Goal: Information Seeking & Learning: Learn about a topic

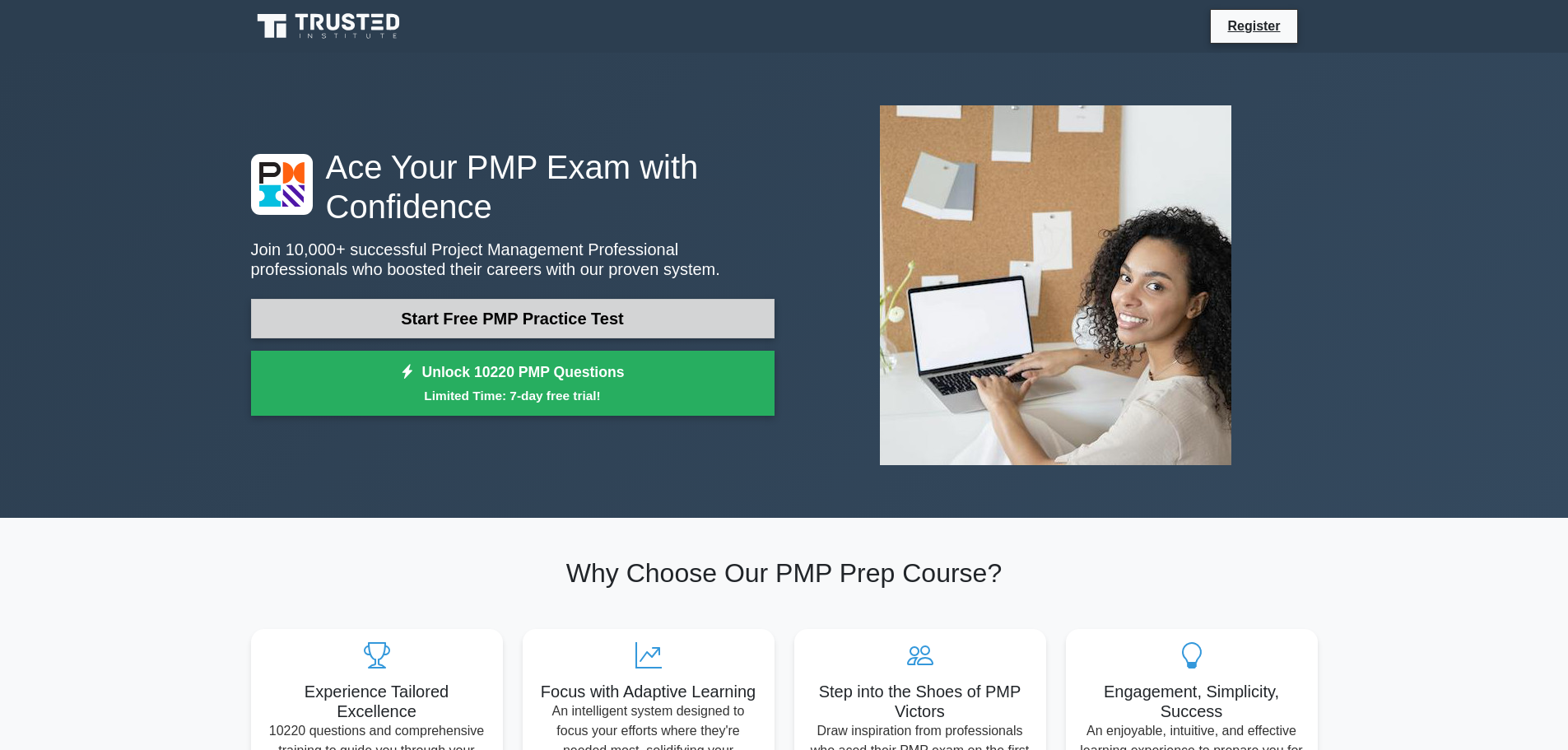
click at [426, 318] on link "Start Free PMP Practice Test" at bounding box center [513, 318] width 524 height 39
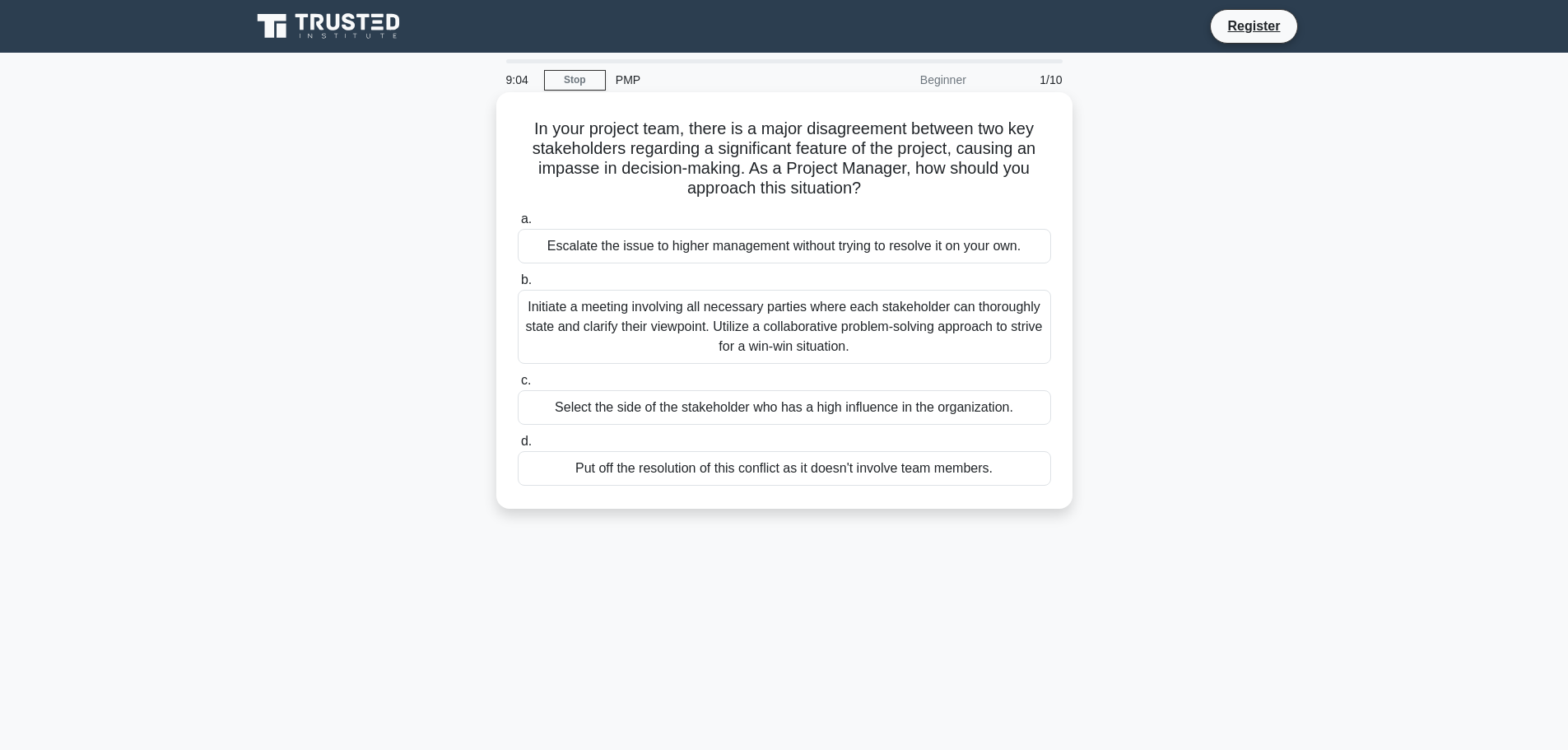
click at [722, 323] on div "Initiate a meeting involving all necessary parties where each stakeholder can t…" at bounding box center [784, 327] width 534 height 74
click at [518, 286] on input "b. Initiate a meeting involving all necessary parties where each stakeholder ca…" at bounding box center [518, 280] width 0 height 11
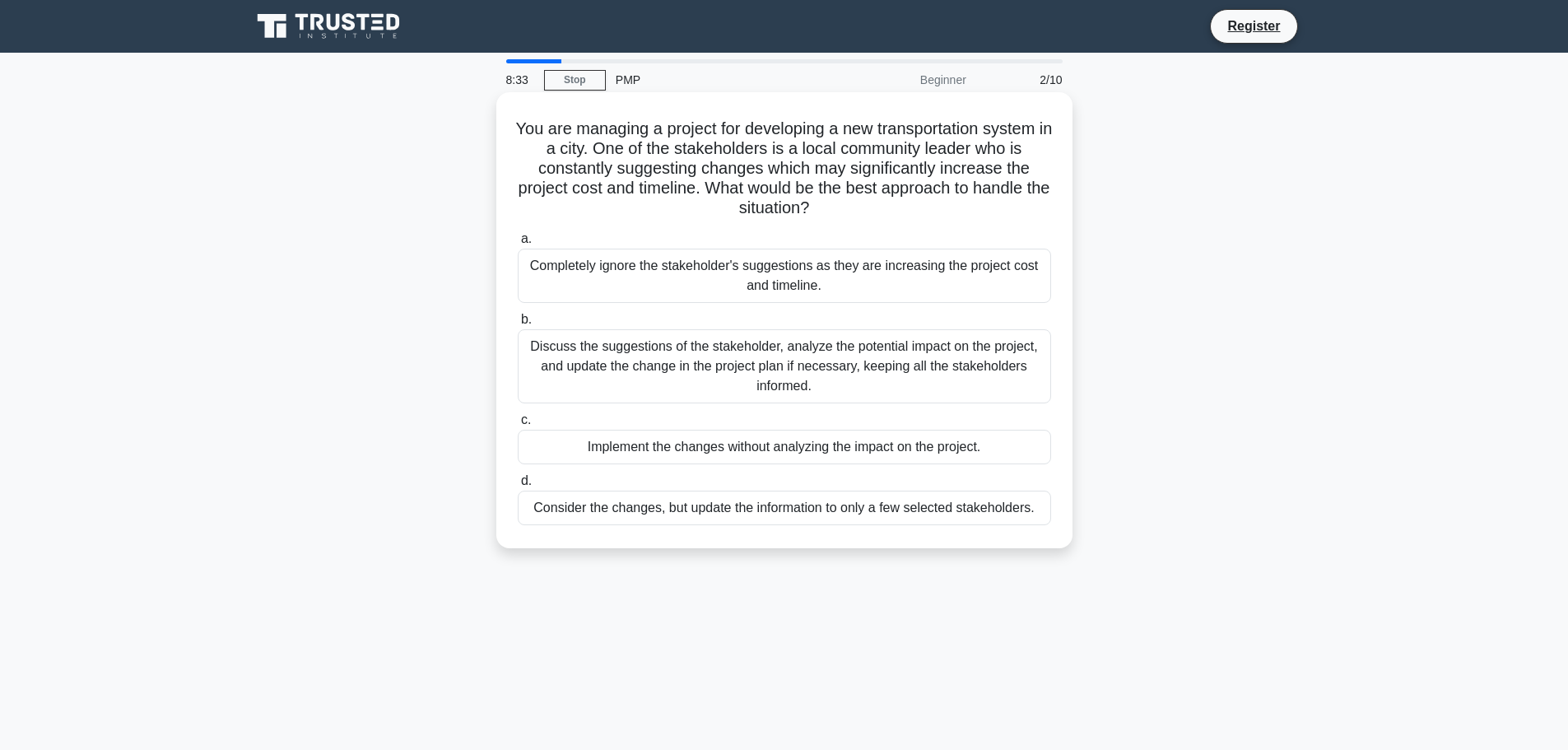
click at [919, 369] on div "Discuss the suggestions of the stakeholder, analyze the potential impact on the…" at bounding box center [784, 366] width 534 height 74
click at [518, 325] on input "b. Discuss the suggestions of the stakeholder, analyze the potential impact on …" at bounding box center [518, 320] width 0 height 11
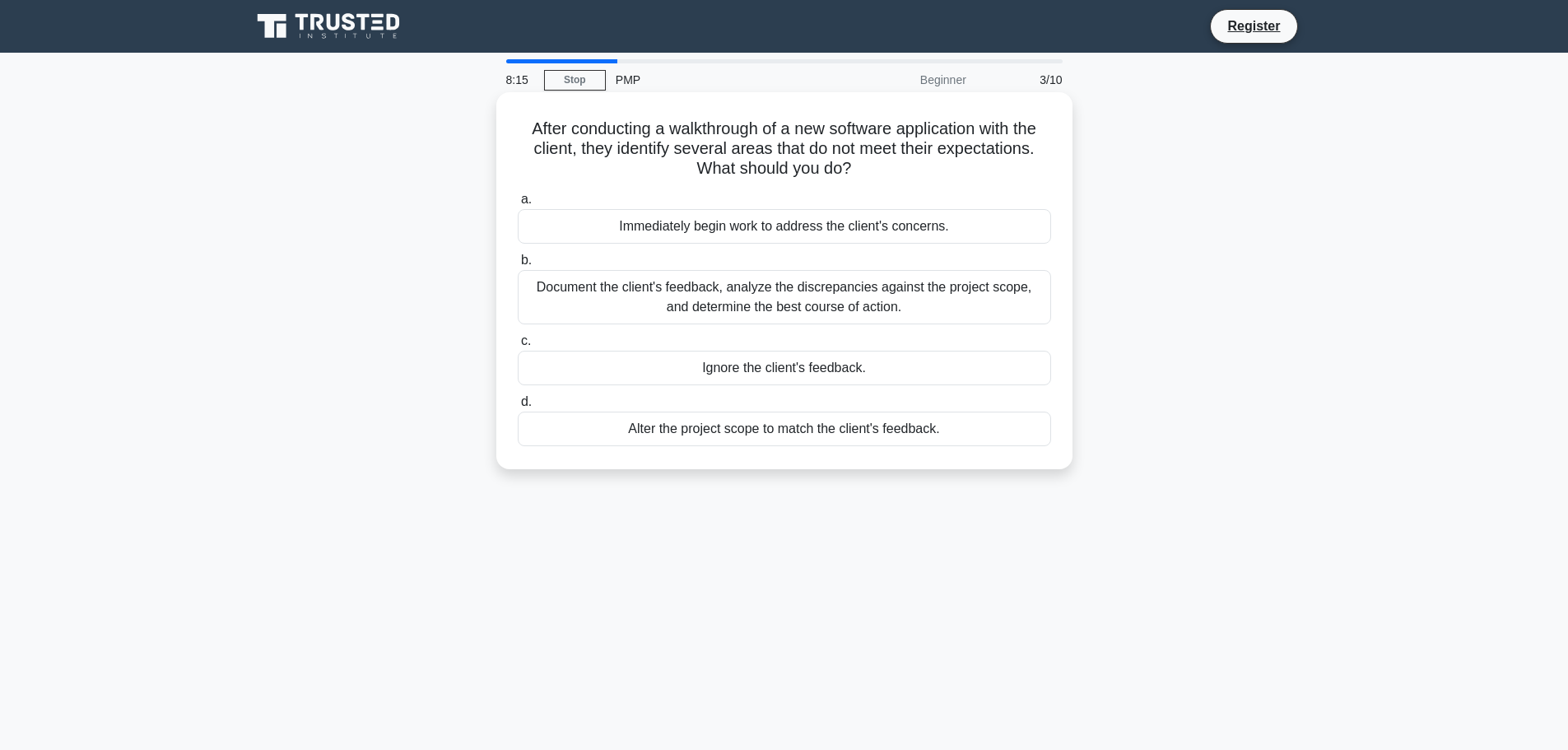
click at [866, 293] on div "Document the client's feedback, analyze the discrepancies against the project s…" at bounding box center [784, 298] width 534 height 55
click at [518, 266] on input "b. Document the client's feedback, analyze the discrepancies against the projec…" at bounding box center [518, 260] width 0 height 11
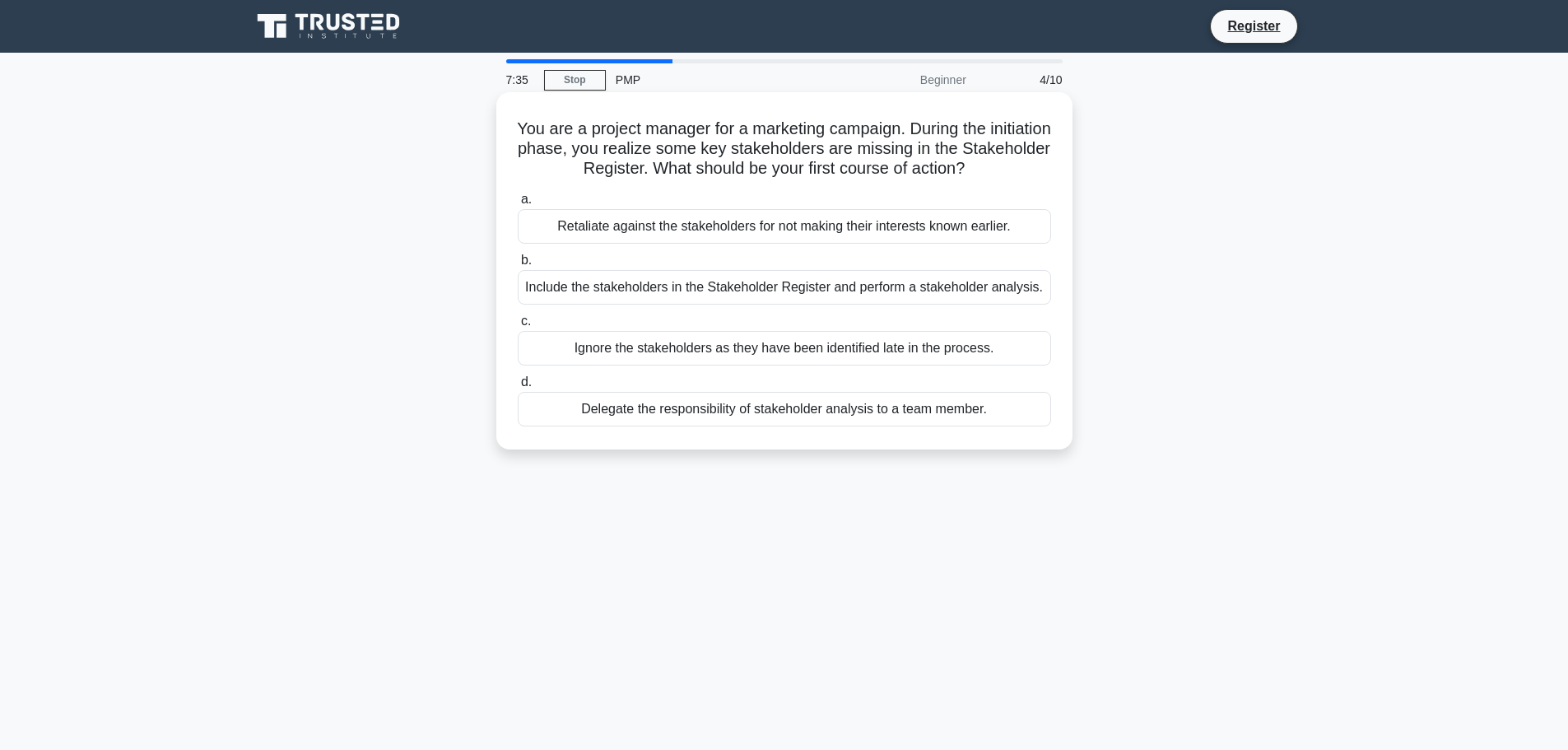
click at [743, 286] on div "Include the stakeholders in the Stakeholder Register and perform a stakeholder …" at bounding box center [784, 287] width 534 height 34
click at [518, 266] on input "b. Include the stakeholders in the Stakeholder Register and perform a stakehold…" at bounding box center [518, 260] width 0 height 11
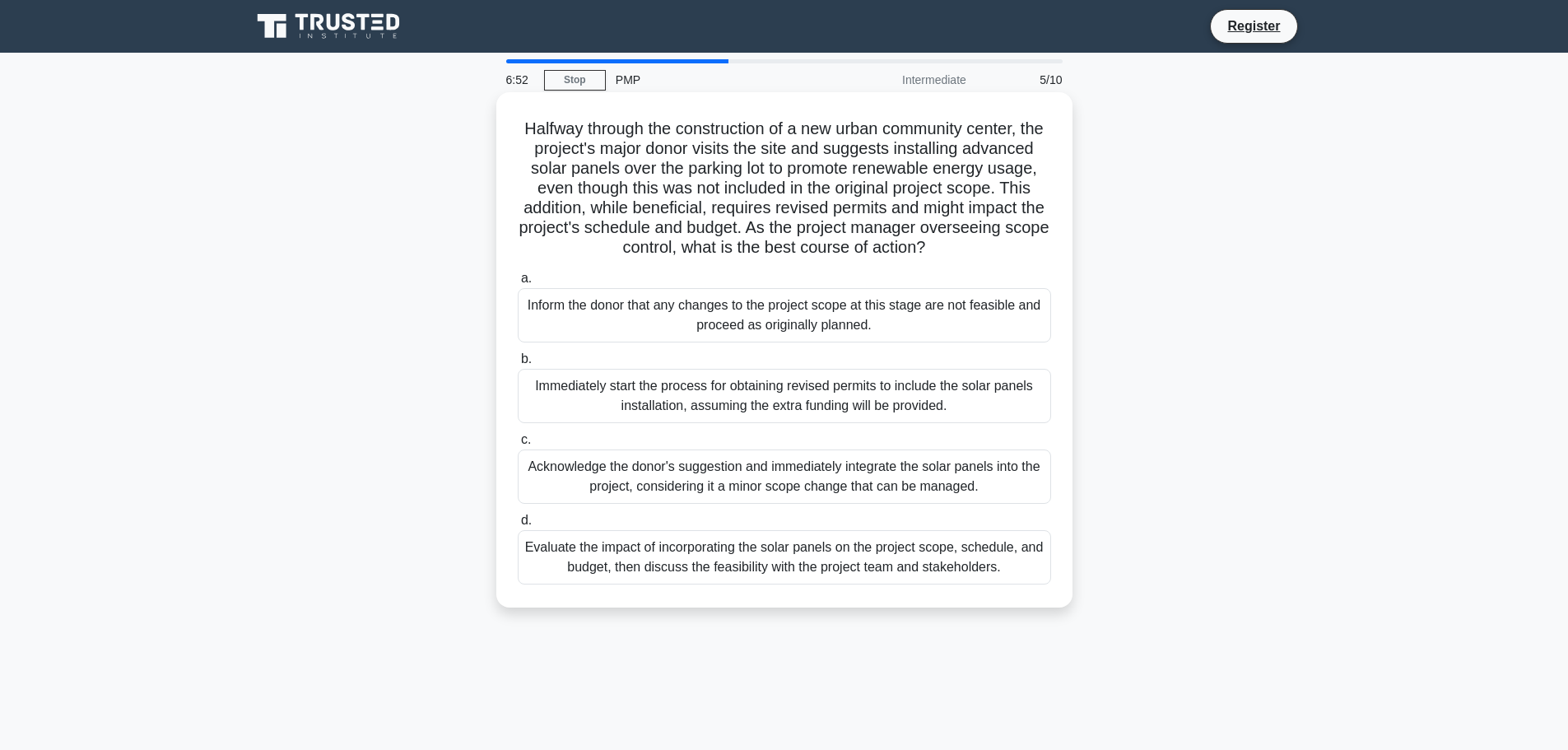
click at [772, 580] on div "Evaluate the impact of incorporating the solar panels on the project scope, sch…" at bounding box center [784, 558] width 534 height 55
click at [518, 526] on input "d. Evaluate the impact of incorporating the solar panels on the project scope, …" at bounding box center [518, 520] width 0 height 11
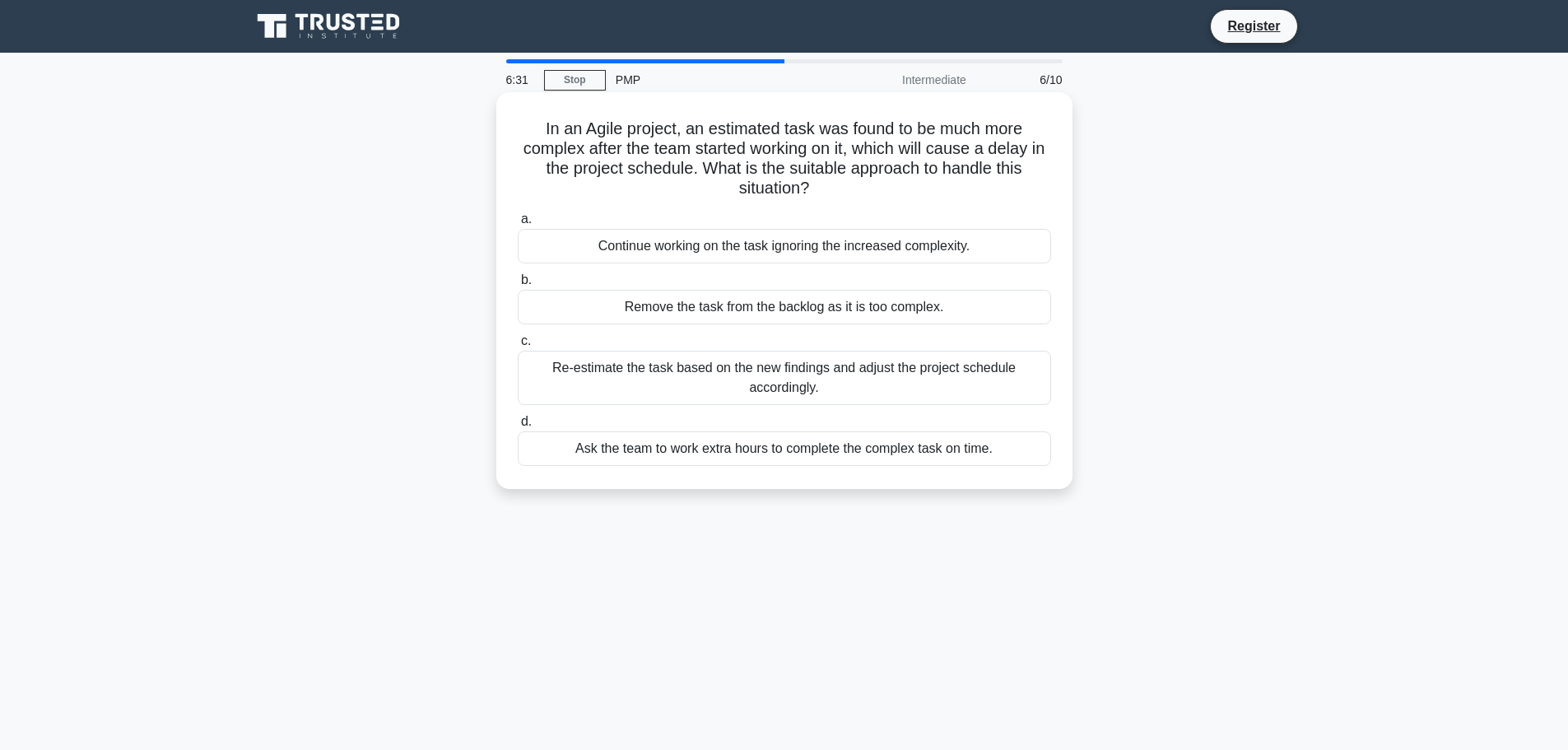
click at [843, 388] on div "Re-estimate the task based on the new findings and adjust the project schedule …" at bounding box center [784, 378] width 534 height 55
click at [518, 346] on input "c. Re-estimate the task based on the new findings and adjust the project schedu…" at bounding box center [518, 341] width 0 height 11
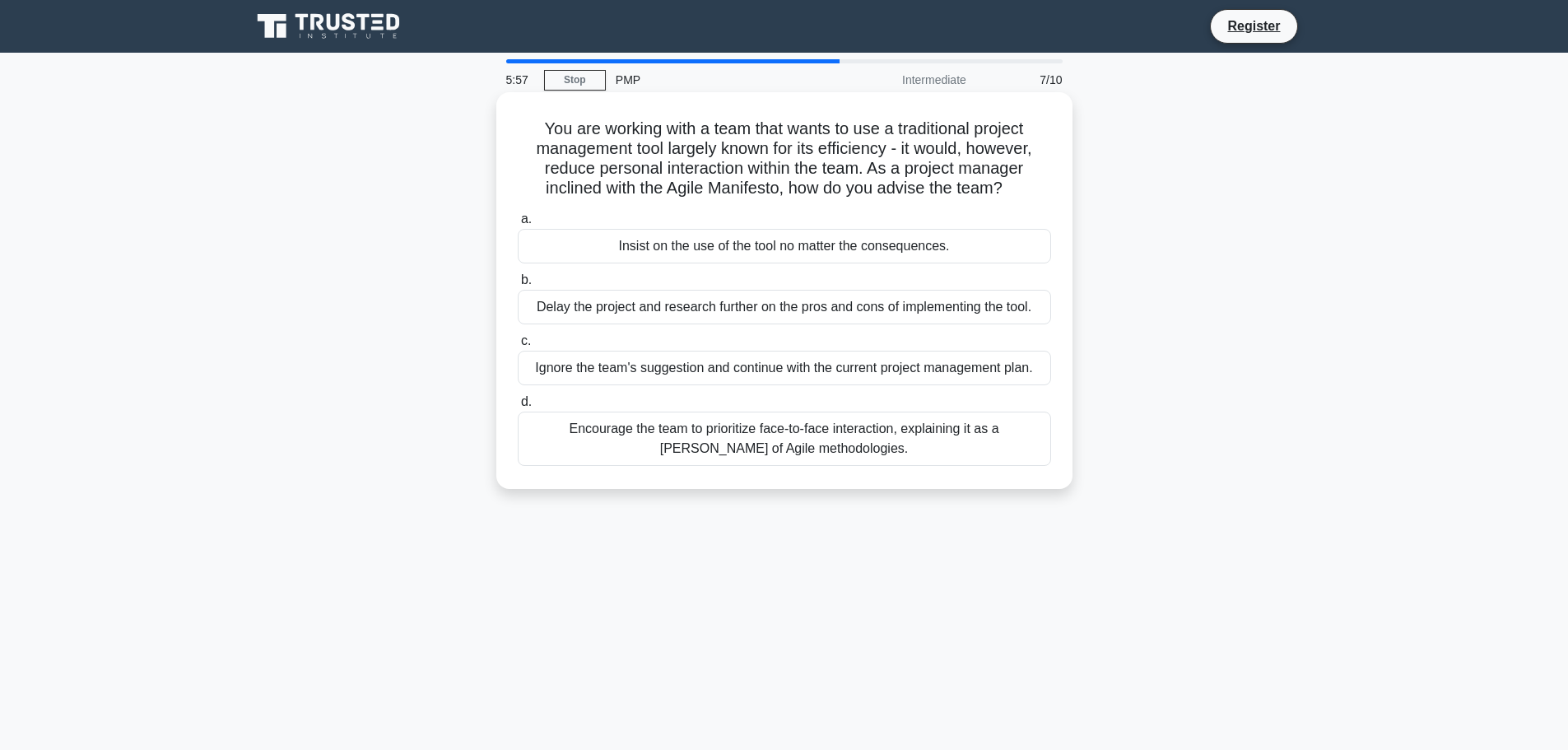
click at [935, 460] on div "Encourage the team to prioritize face-to-face interaction, explaining it as a t…" at bounding box center [784, 439] width 534 height 55
click at [518, 407] on input "d. Encourage the team to prioritize face-to-face interaction, explaining it as …" at bounding box center [518, 402] width 0 height 11
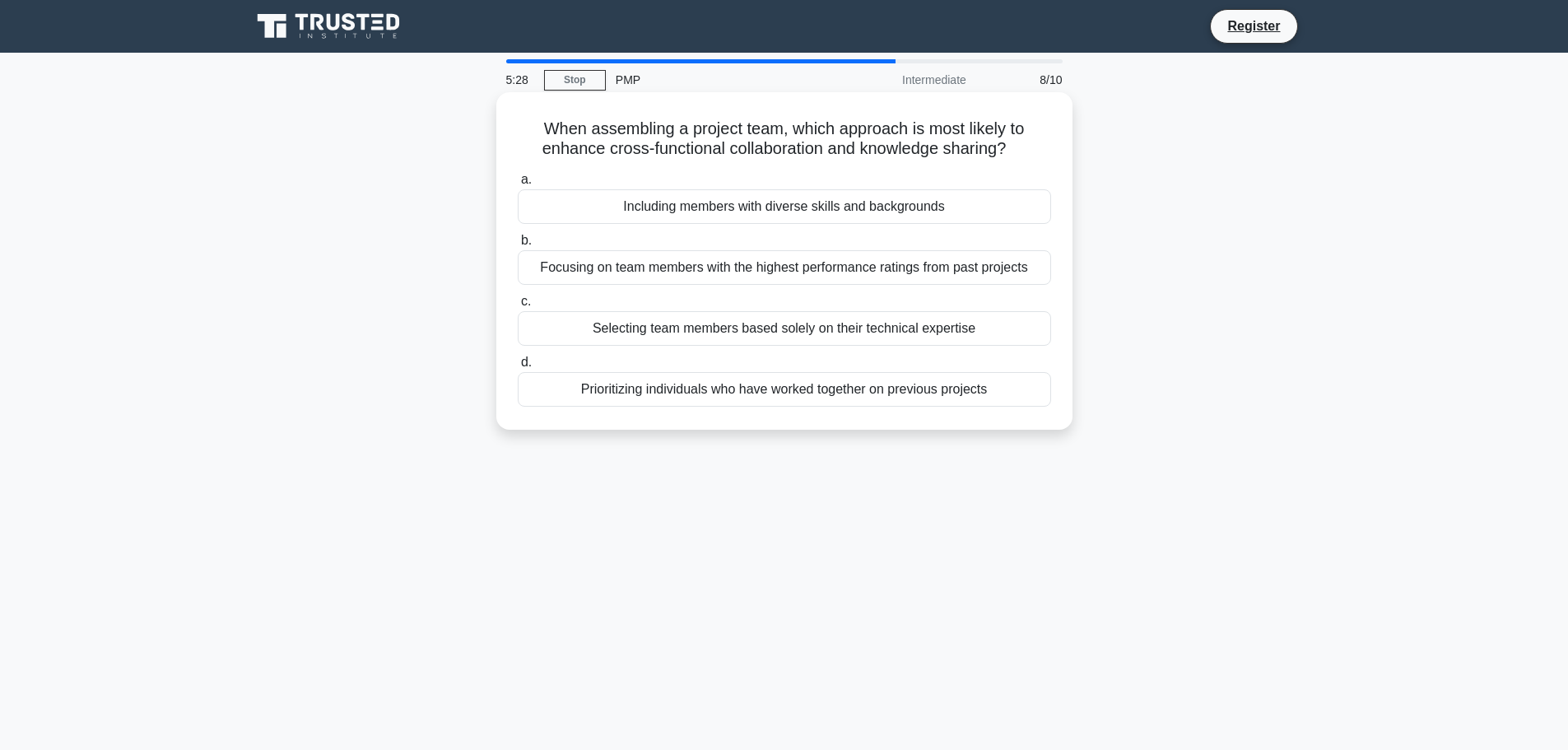
click at [720, 210] on div "Including members with diverse skills and backgrounds" at bounding box center [784, 206] width 534 height 34
click at [518, 186] on input "a. Including members with diverse skills and backgrounds" at bounding box center [518, 180] width 0 height 11
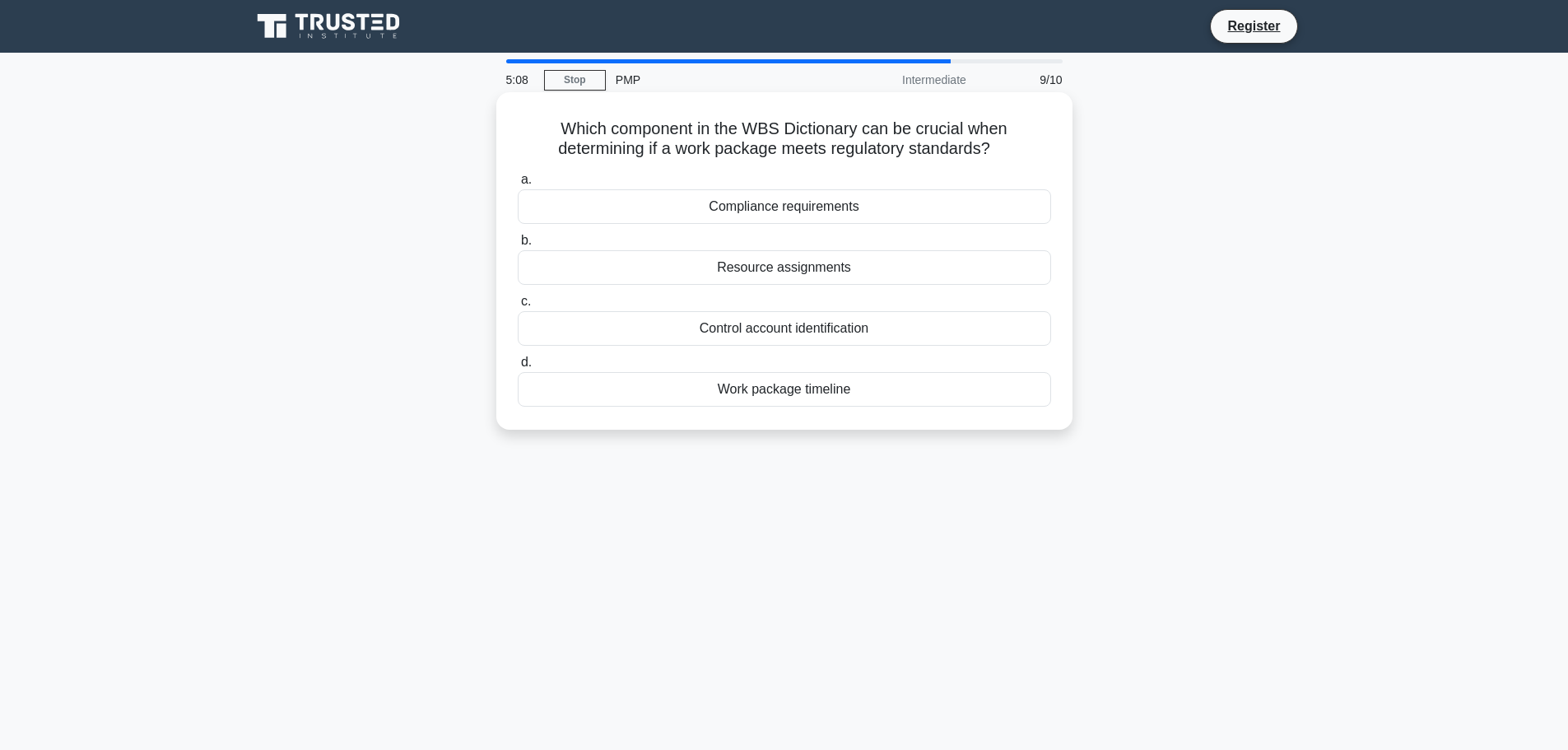
click at [748, 207] on div "Compliance requirements" at bounding box center [784, 206] width 534 height 34
click at [518, 186] on input "a. Compliance requirements" at bounding box center [518, 180] width 0 height 11
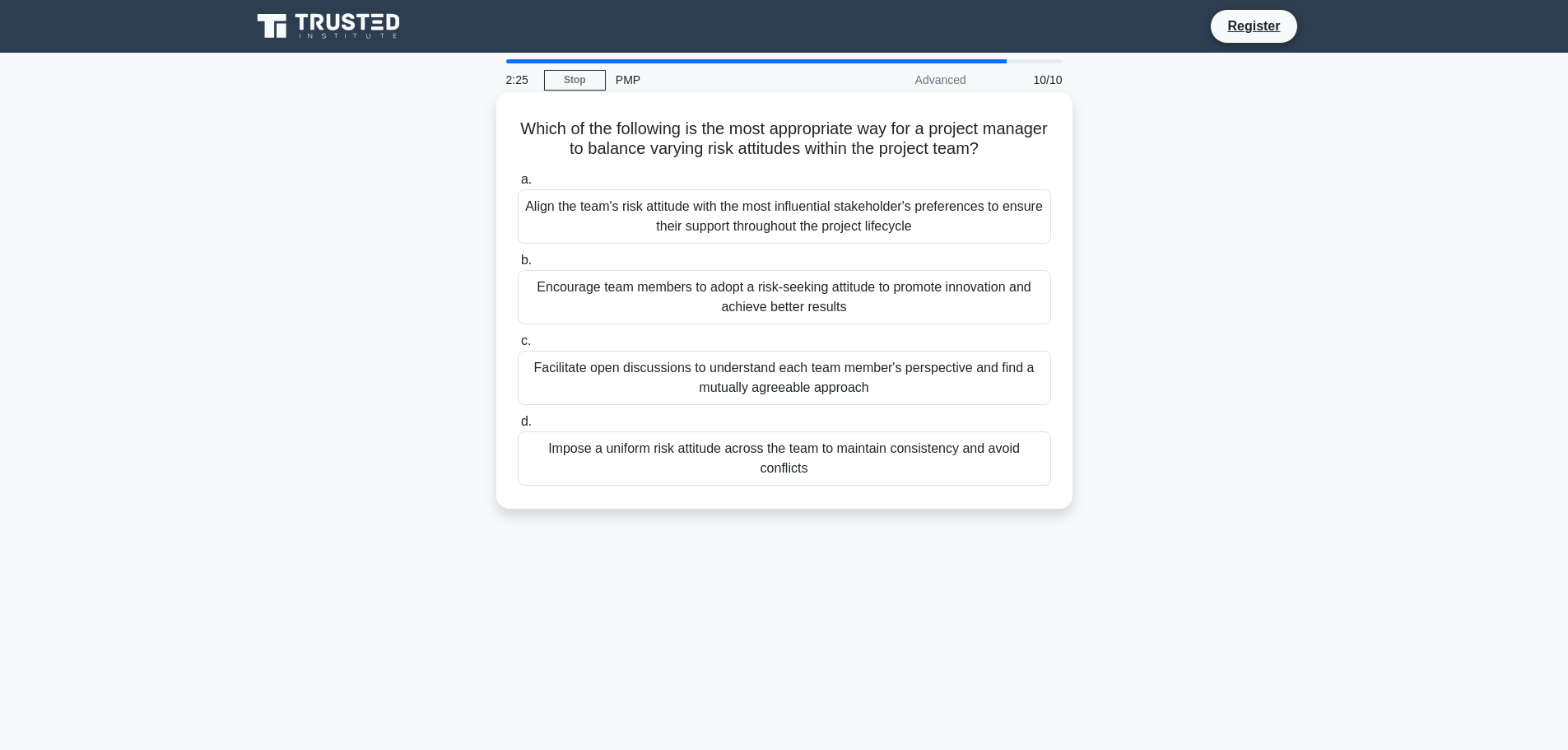
click at [688, 464] on div "Impose a uniform risk attitude across the team to maintain consistency and avoi…" at bounding box center [784, 458] width 534 height 55
click at [518, 428] on input "d. Impose a uniform risk attitude across the team to maintain consistency and a…" at bounding box center [518, 422] width 0 height 11
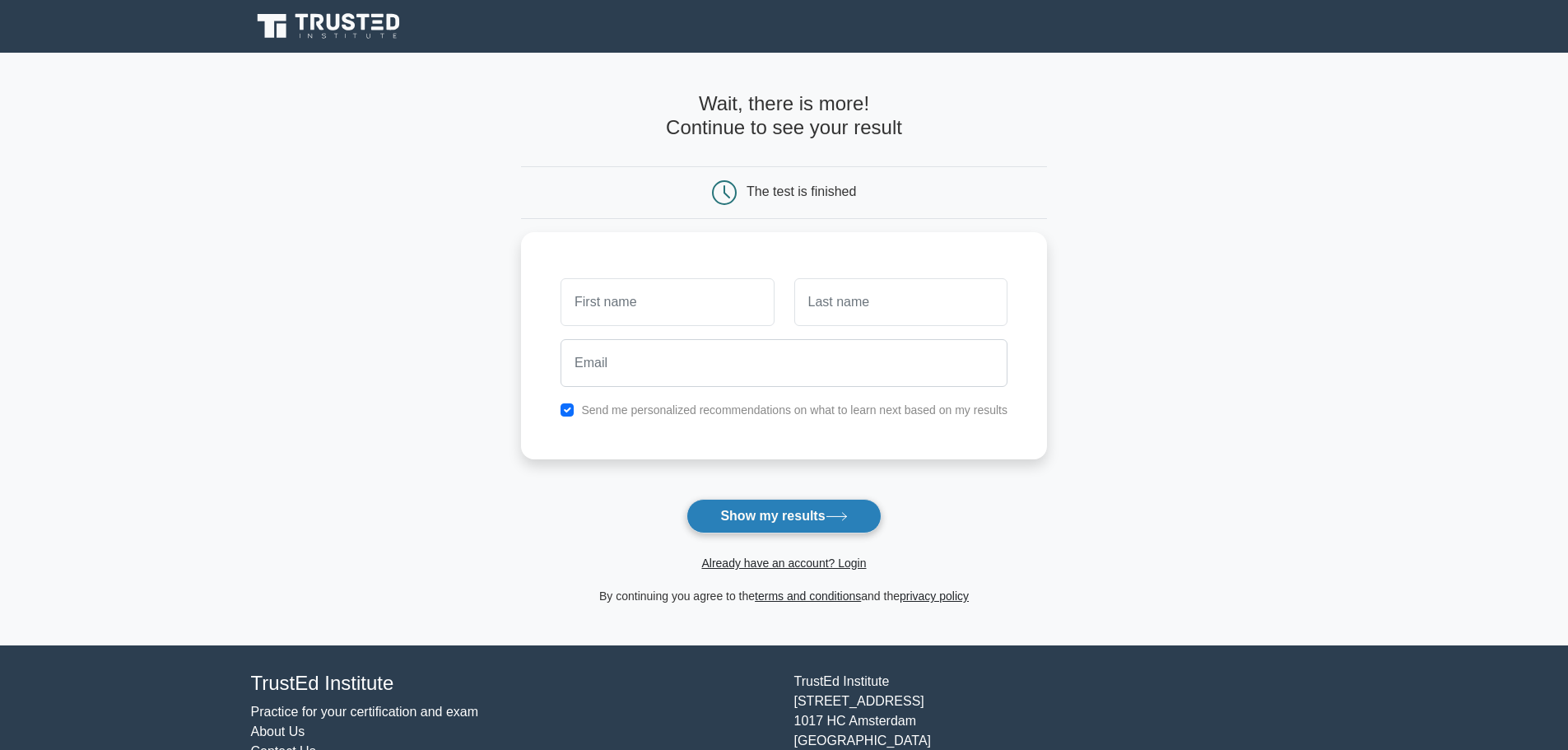
click at [747, 523] on button "Show my results" at bounding box center [784, 516] width 194 height 34
click at [932, 326] on div at bounding box center [901, 298] width 233 height 61
click at [669, 291] on input "text" at bounding box center [666, 298] width 213 height 48
type input "[PERSON_NAME]"
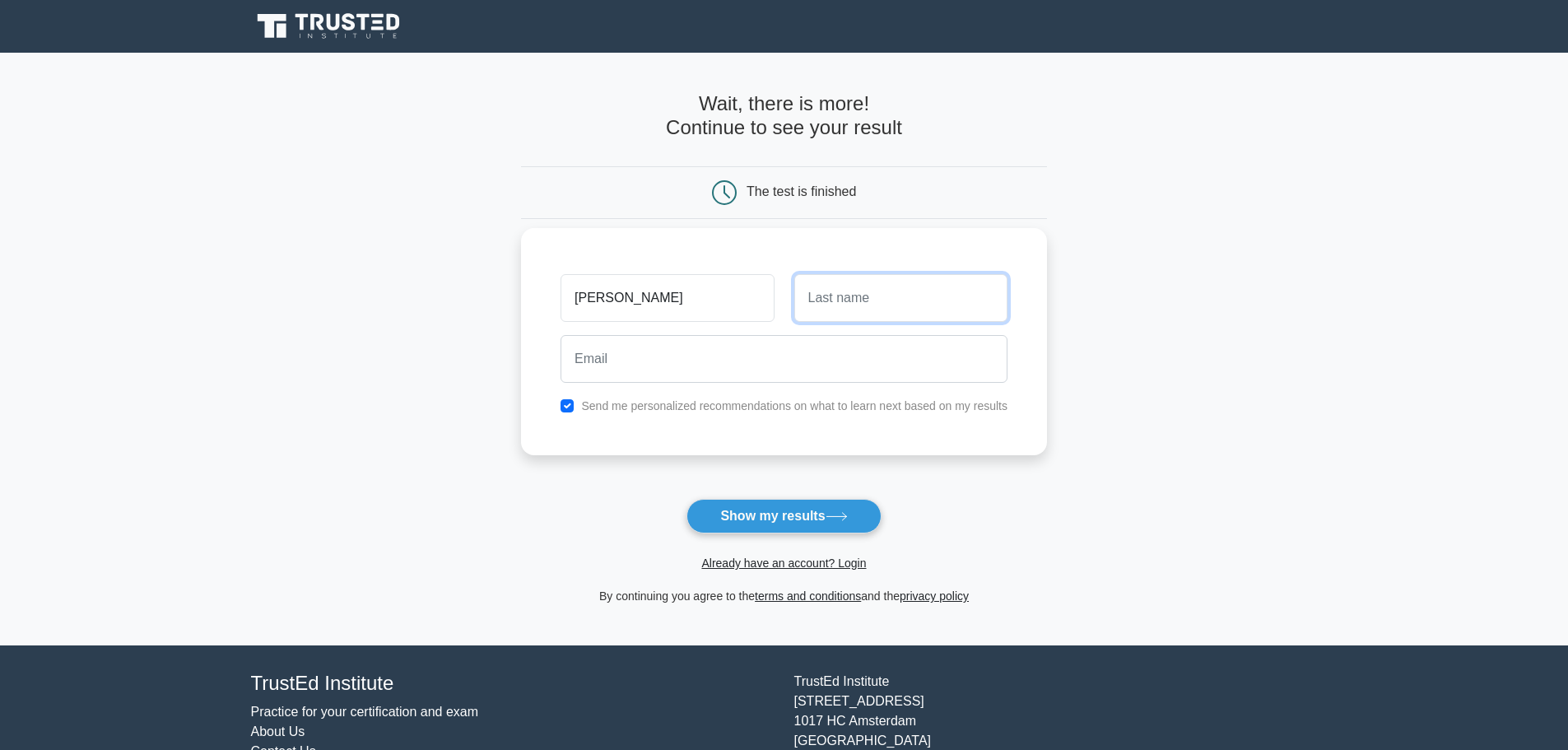
click at [822, 308] on input "text" at bounding box center [901, 298] width 213 height 48
type input "[PERSON_NAME]"
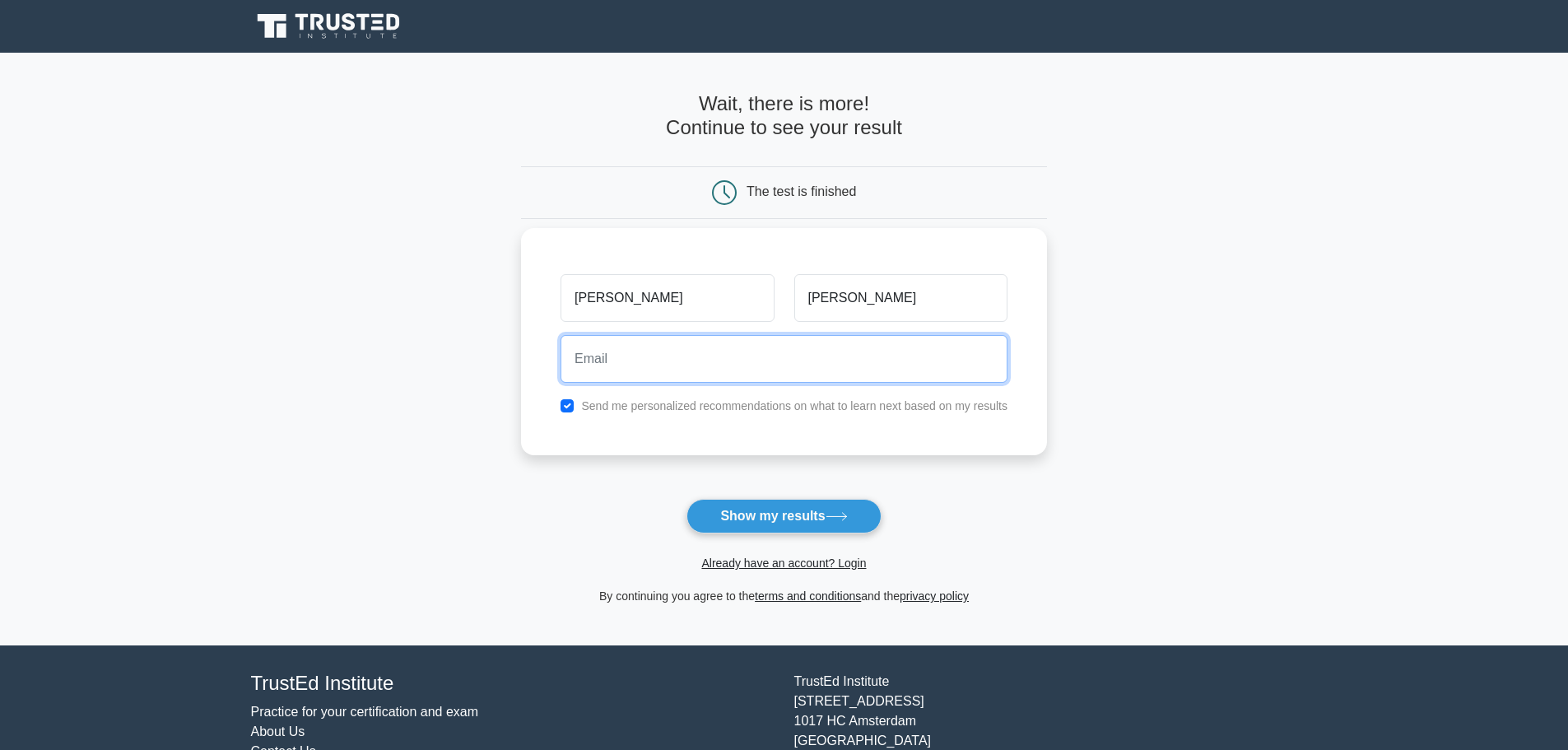
click at [814, 370] on input "email" at bounding box center [784, 359] width 447 height 48
type input "[PERSON_NAME][EMAIL_ADDRESS][DOMAIN_NAME]"
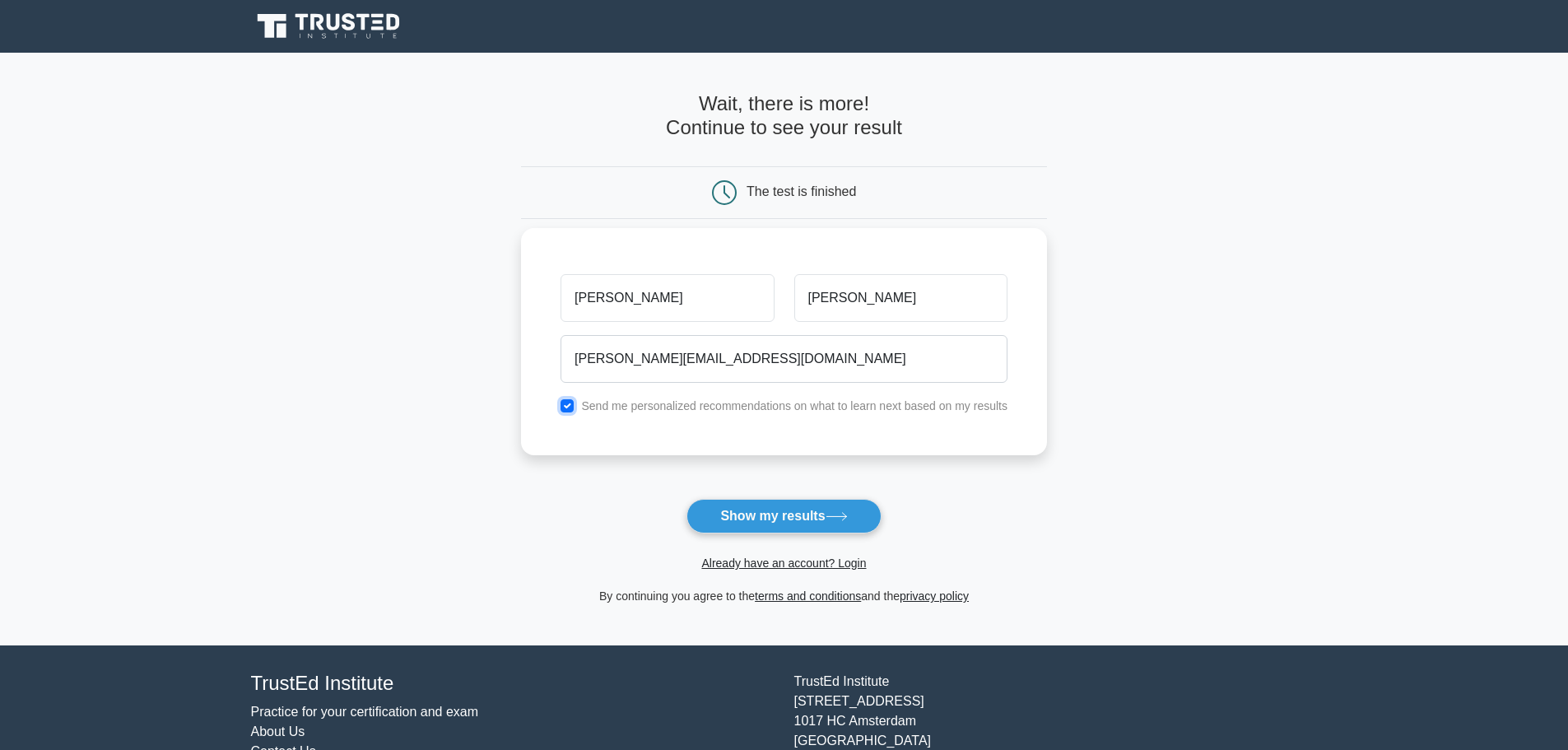
click at [571, 409] on input "checkbox" at bounding box center [566, 405] width 13 height 13
click at [570, 408] on input "checkbox" at bounding box center [566, 405] width 13 height 13
checkbox input "true"
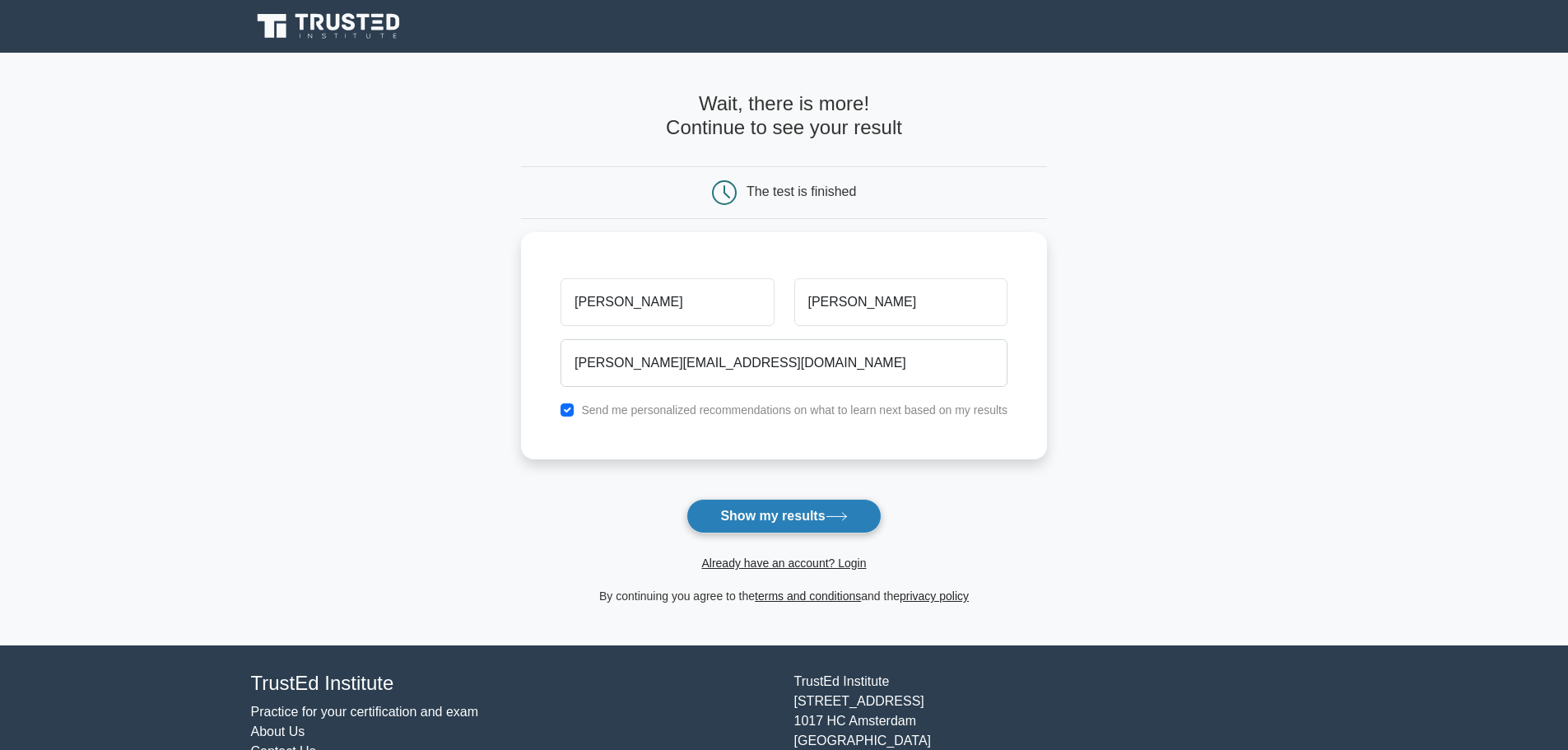
click at [750, 513] on button "Show my results" at bounding box center [784, 516] width 194 height 34
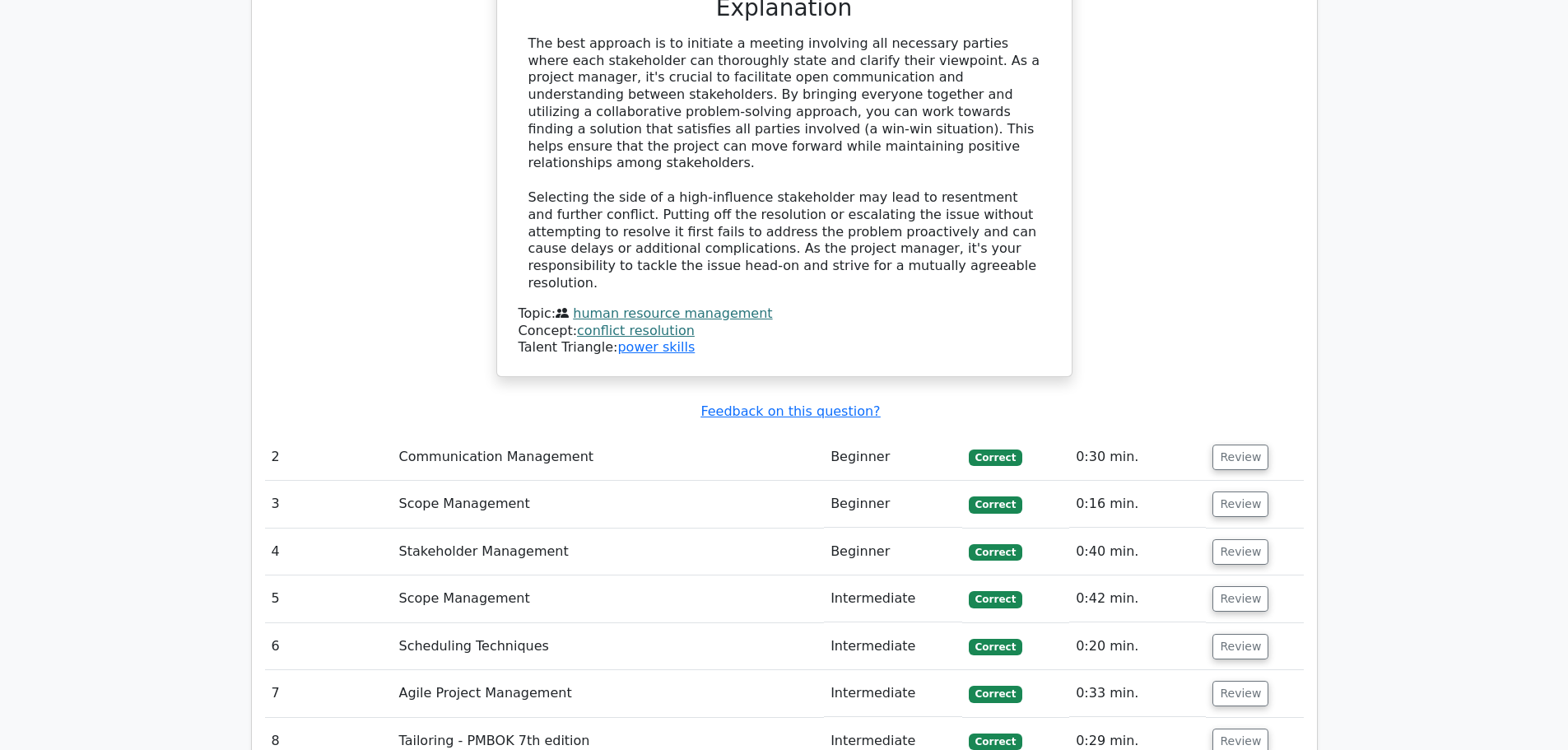
scroll to position [2058, 0]
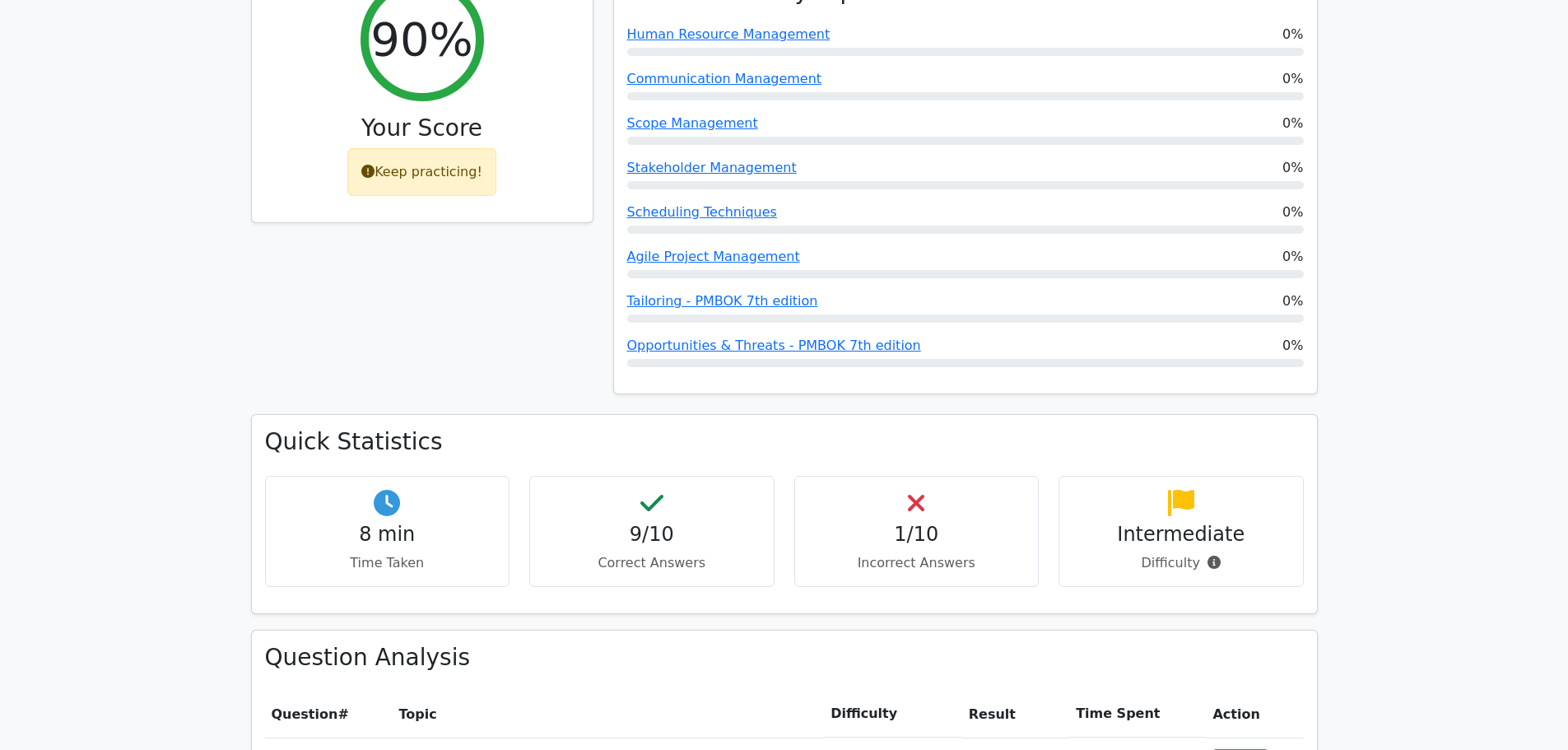
scroll to position [576, 0]
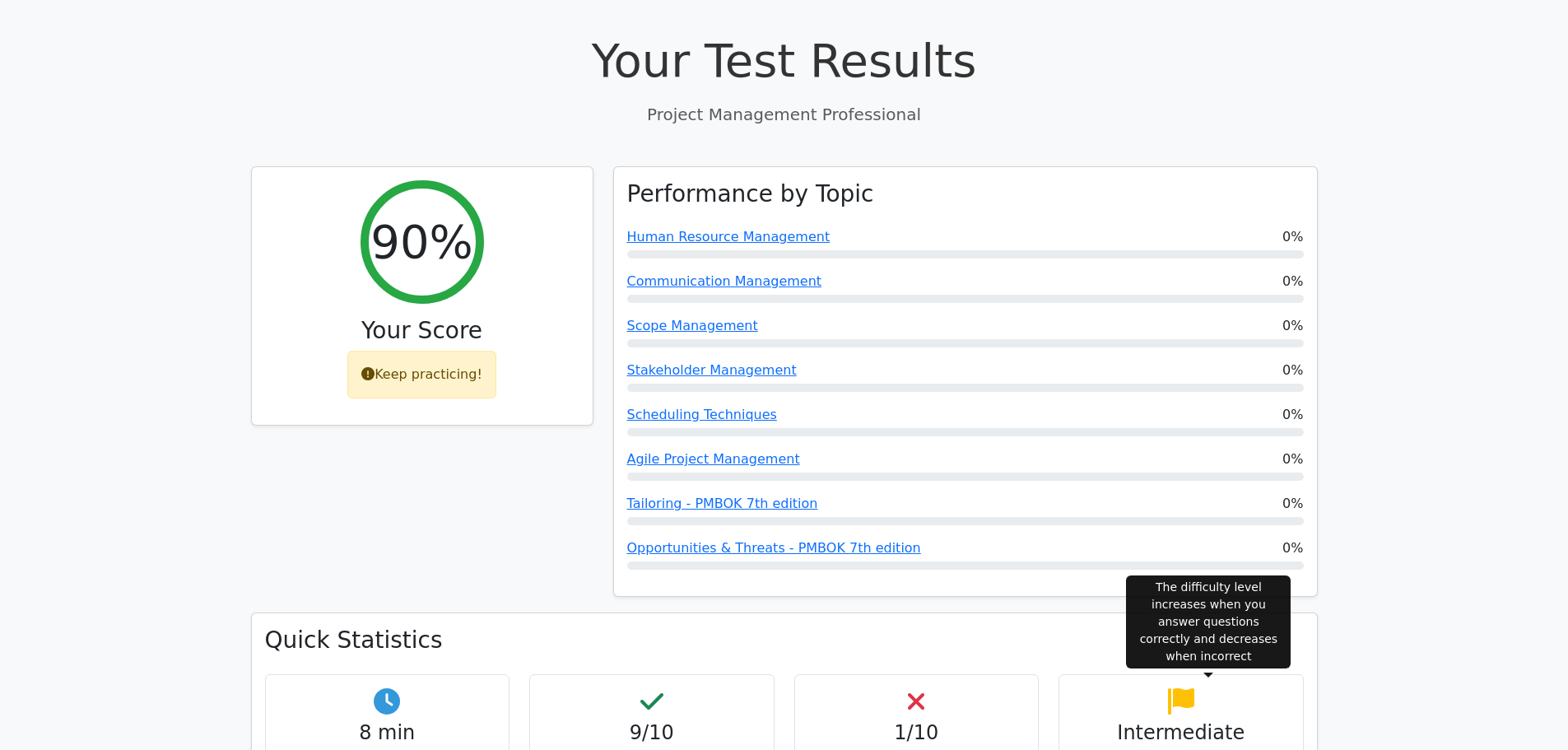
click at [1210, 749] on icon at bounding box center [1214, 760] width 13 height 13
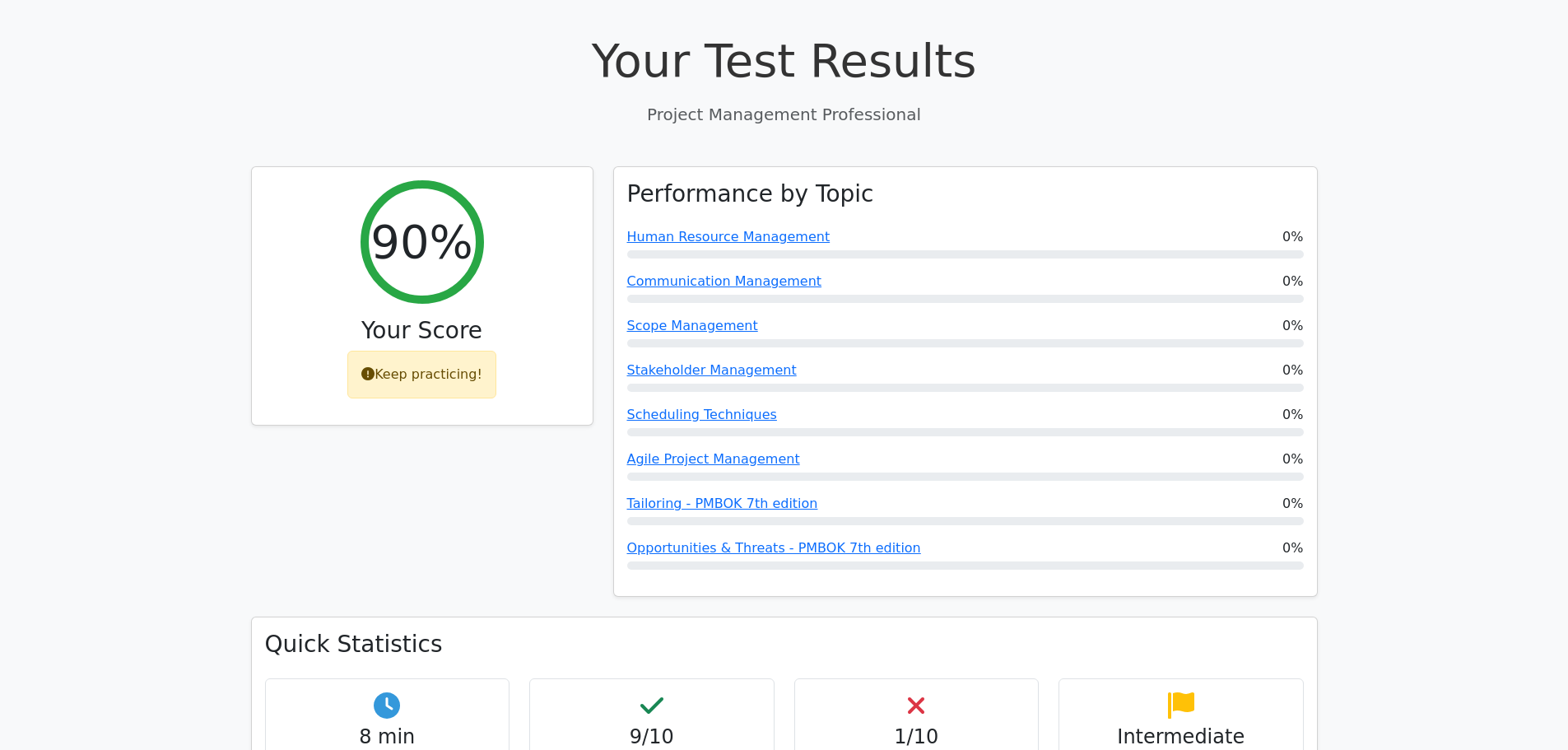
scroll to position [0, 0]
